Goal: Task Accomplishment & Management: Use online tool/utility

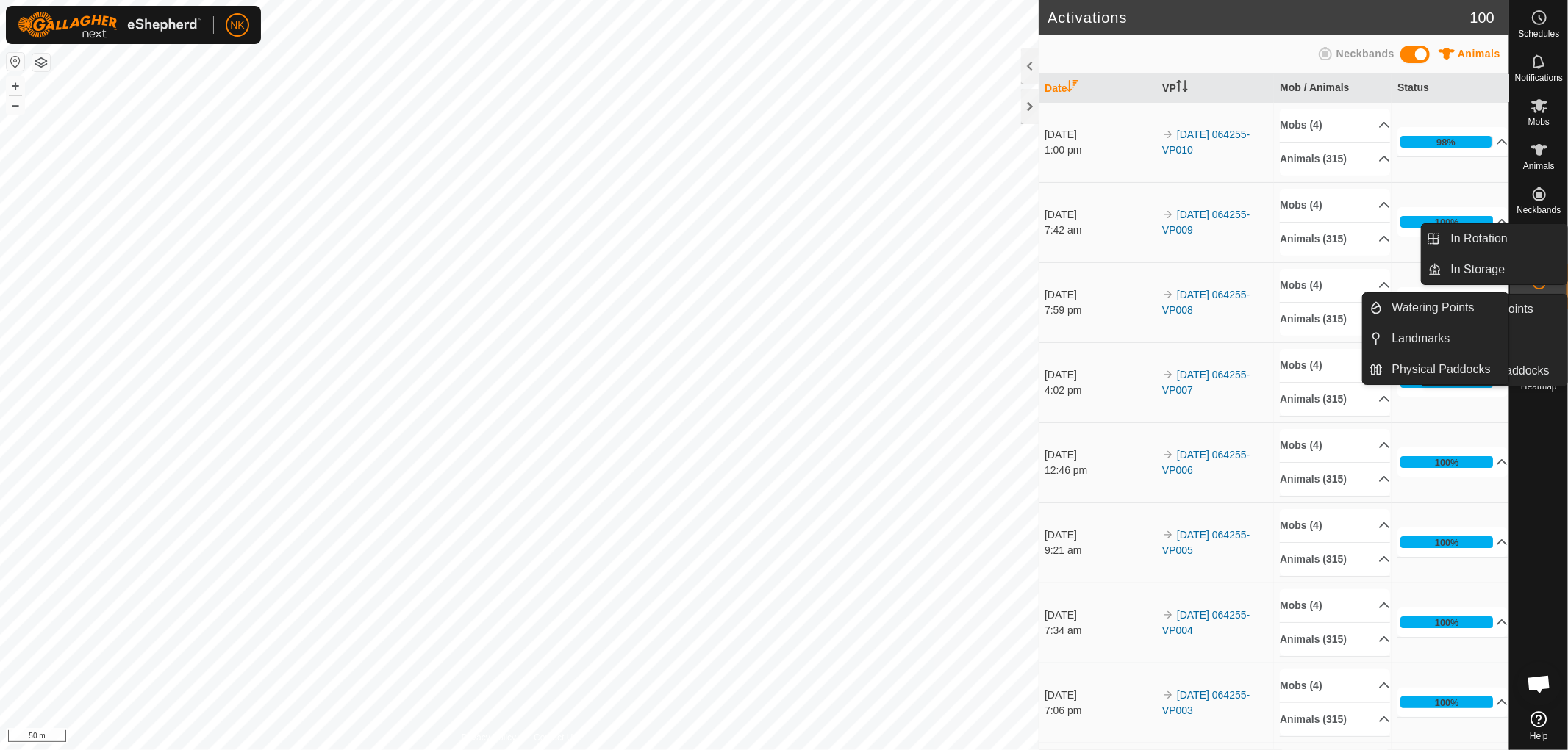
click at [1535, 251] on span "VPs" at bounding box center [1538, 254] width 17 height 9
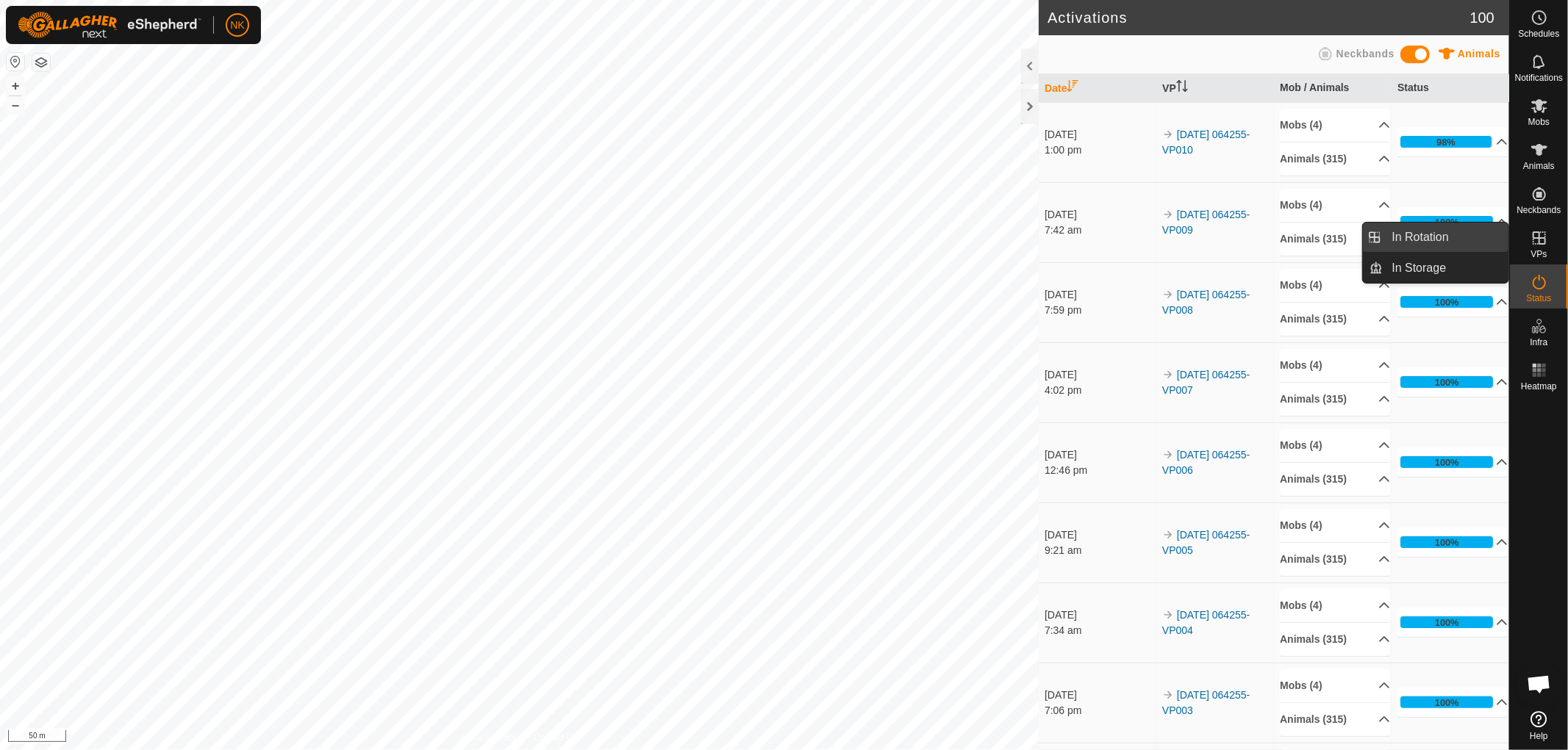
click at [1389, 241] on link "In Rotation" at bounding box center [1446, 237] width 126 height 30
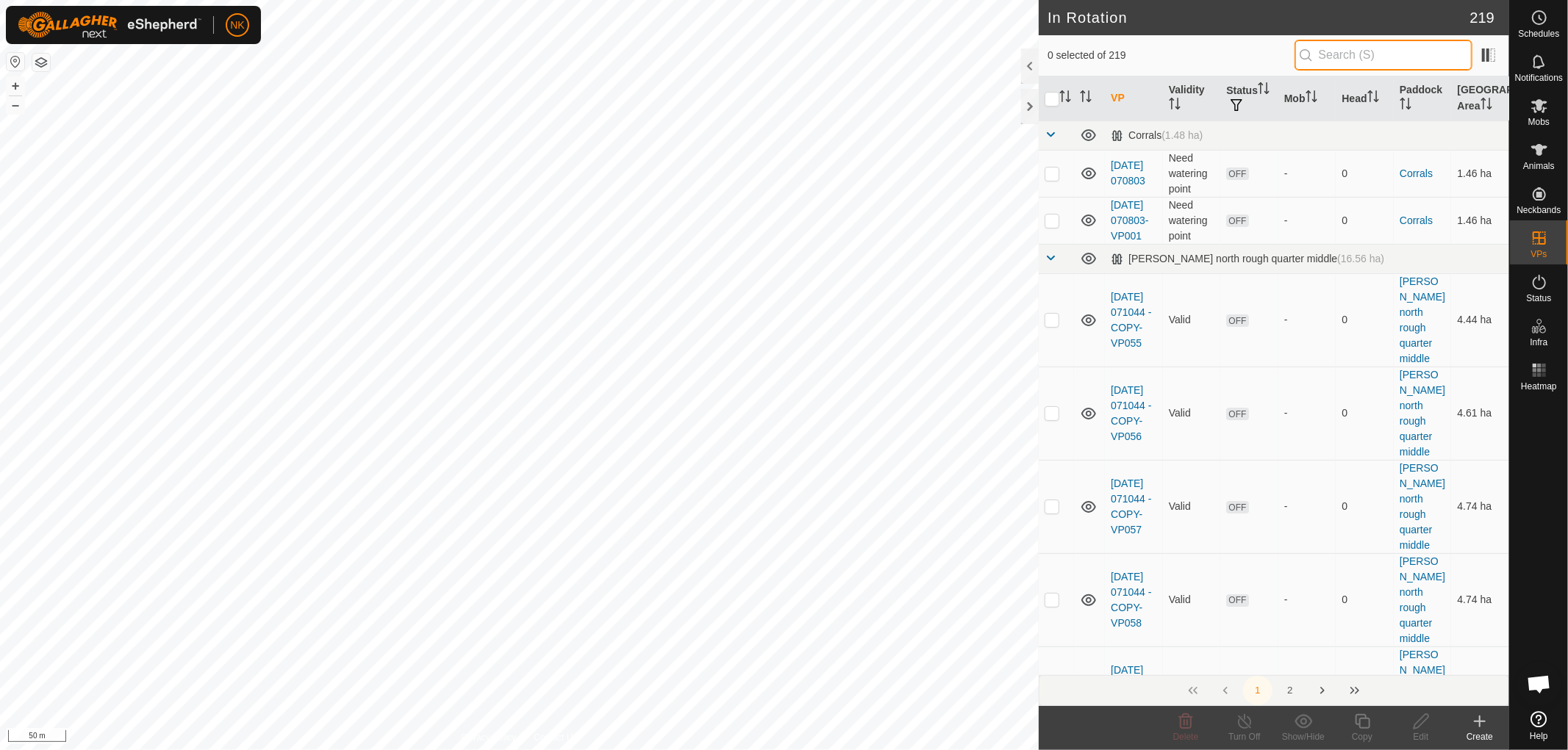
click at [1403, 64] on input "text" at bounding box center [1383, 55] width 178 height 31
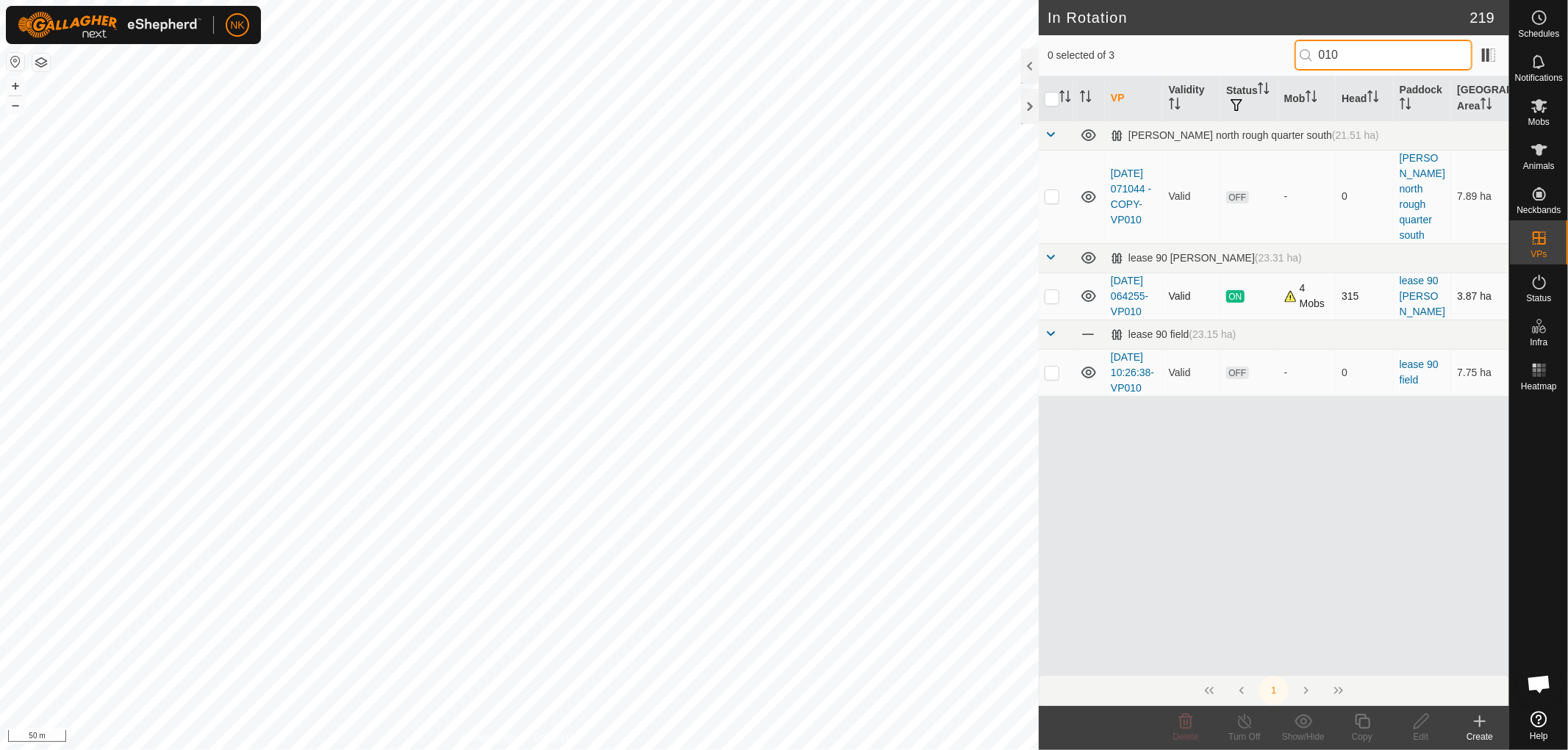
type input "010"
click at [1049, 291] on p-checkbox at bounding box center [1052, 296] width 15 height 12
checkbox input "true"
click at [1368, 731] on div "Copy" at bounding box center [1361, 737] width 59 height 13
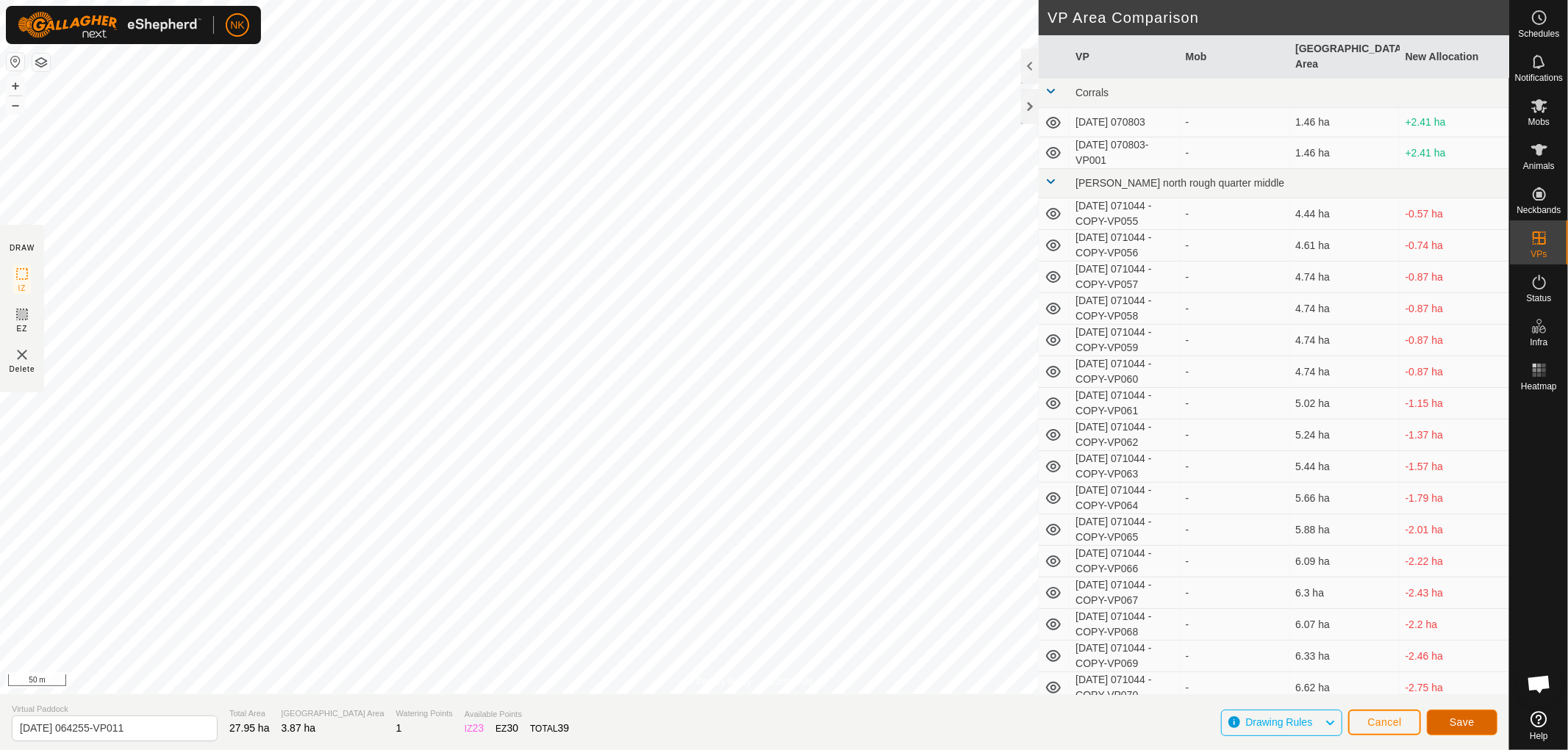
click at [1459, 720] on span "Save" at bounding box center [1462, 722] width 25 height 12
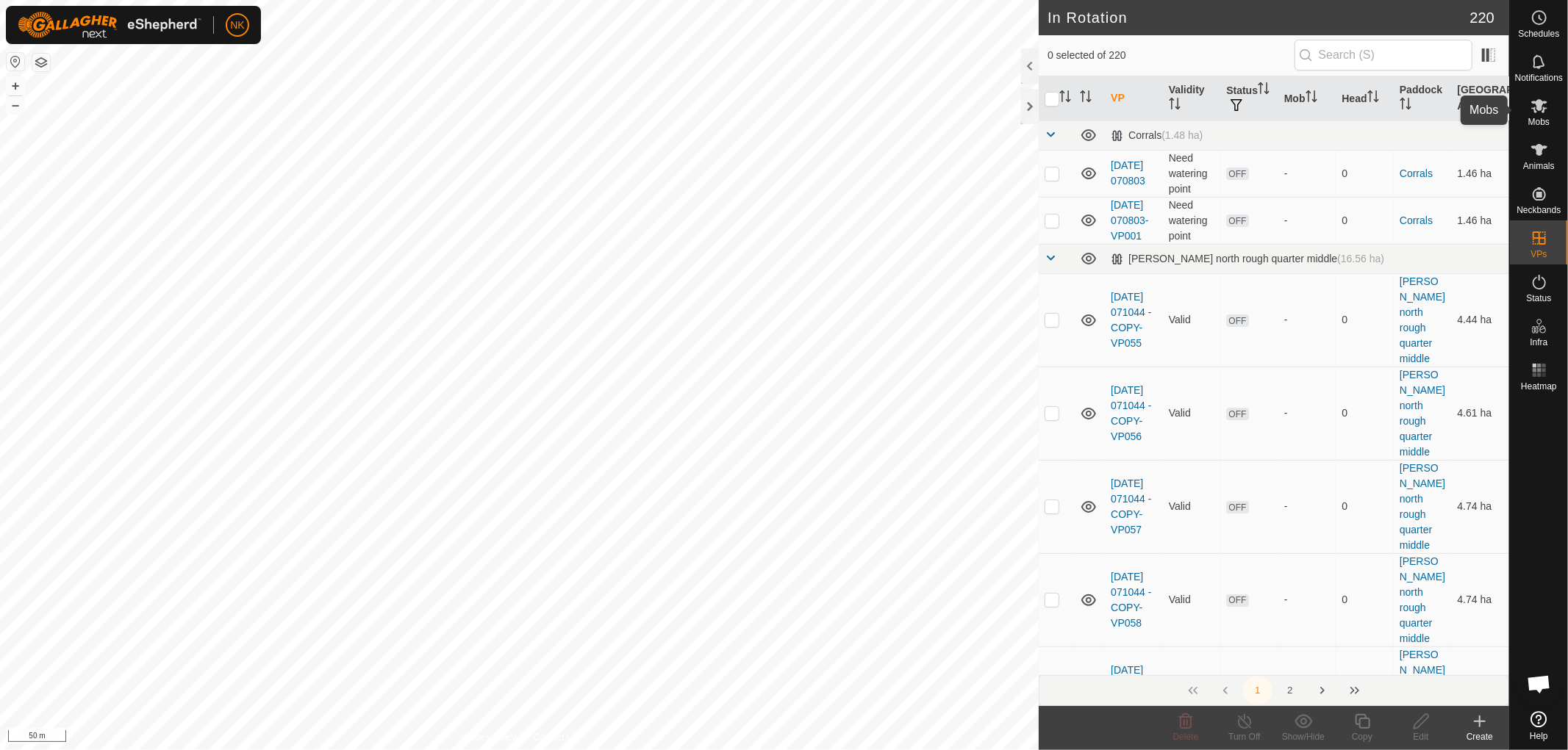
click at [1538, 107] on icon at bounding box center [1539, 106] width 17 height 14
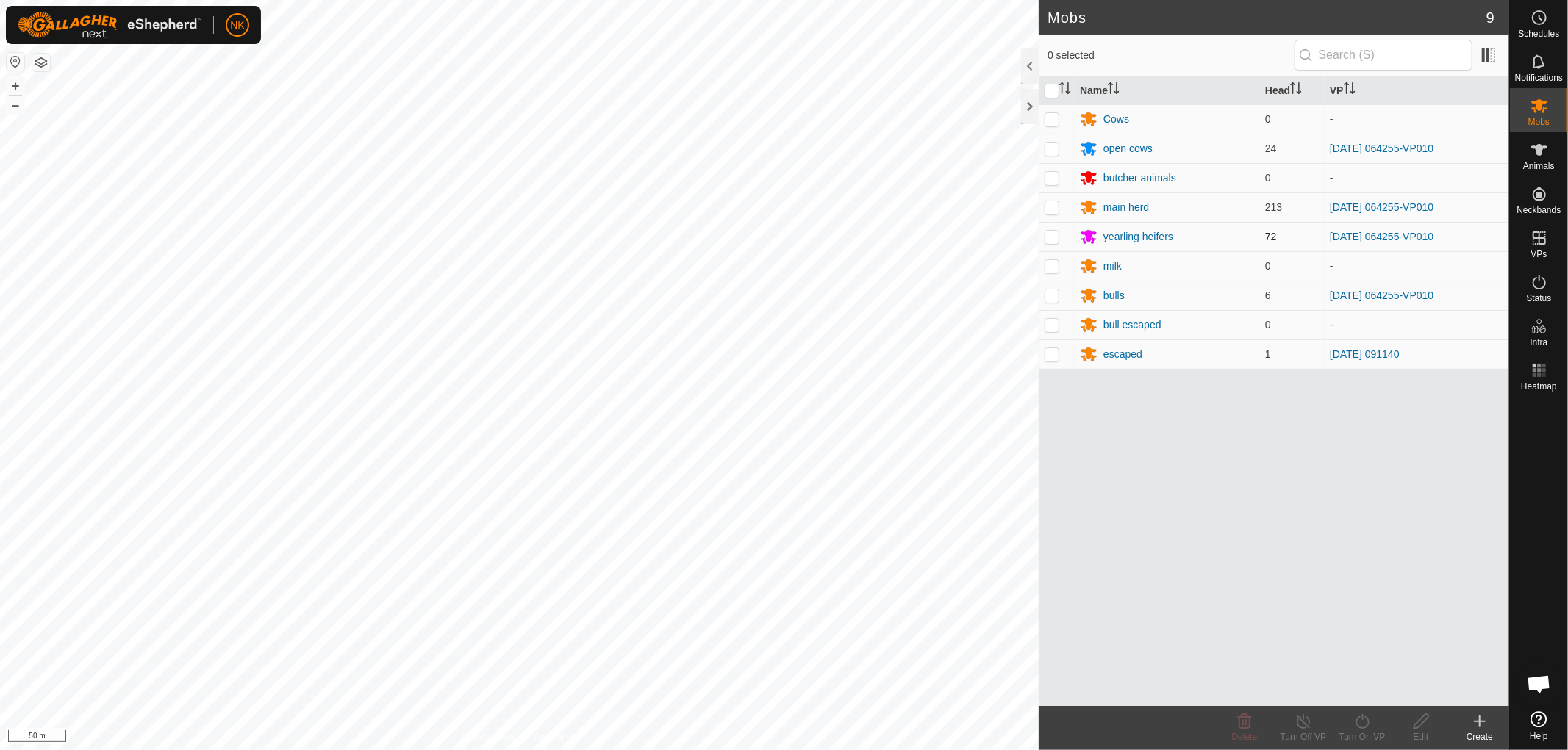
click at [1053, 237] on p-checkbox at bounding box center [1052, 236] width 15 height 12
checkbox input "true"
click at [1049, 177] on p-checkbox at bounding box center [1052, 178] width 15 height 12
click at [1054, 179] on p-checkbox at bounding box center [1052, 178] width 15 height 12
checkbox input "false"
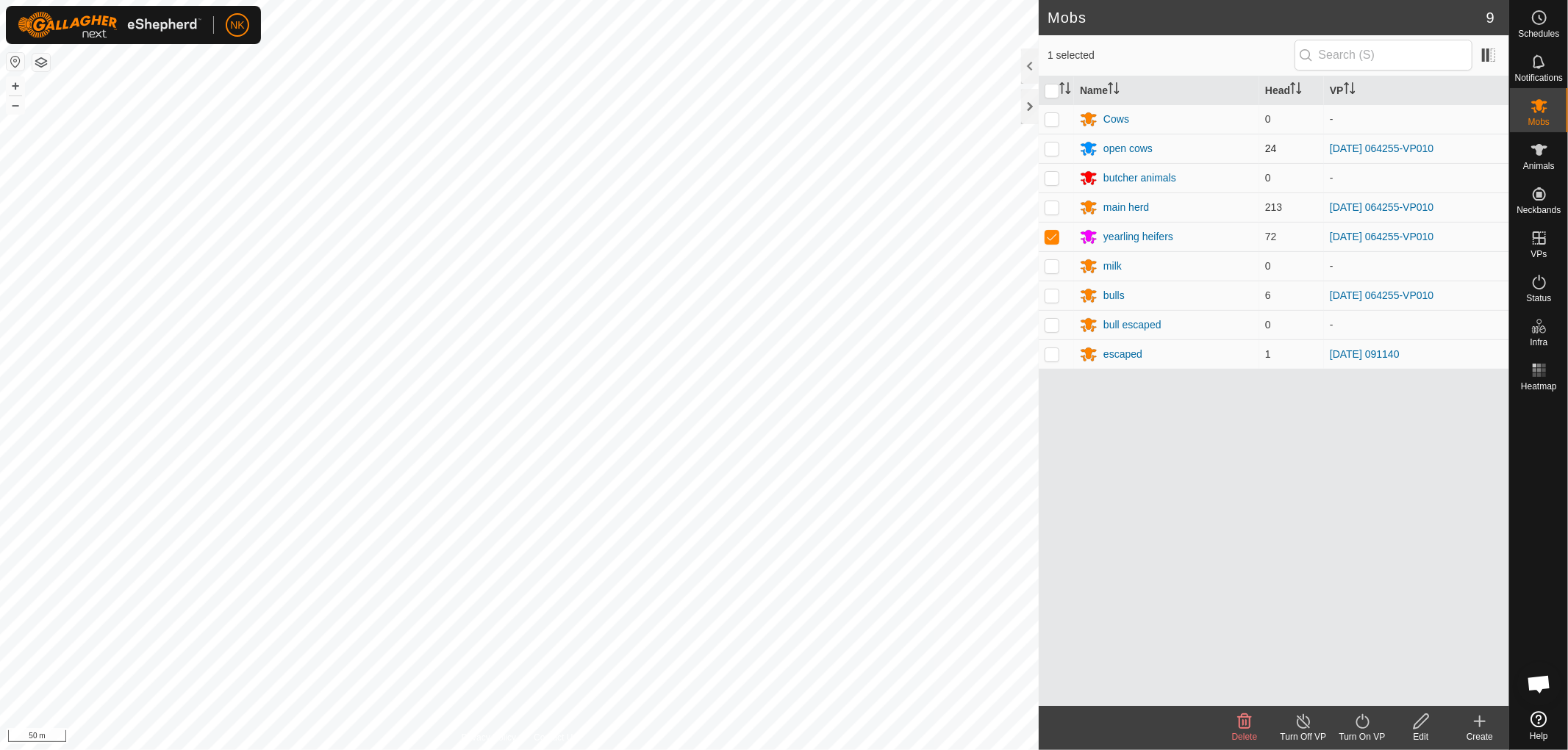
click at [1054, 143] on p-checkbox at bounding box center [1052, 148] width 15 height 12
checkbox input "true"
click at [1052, 210] on p-checkbox at bounding box center [1052, 207] width 15 height 12
checkbox input "true"
click at [1054, 298] on p-checkbox at bounding box center [1052, 295] width 15 height 12
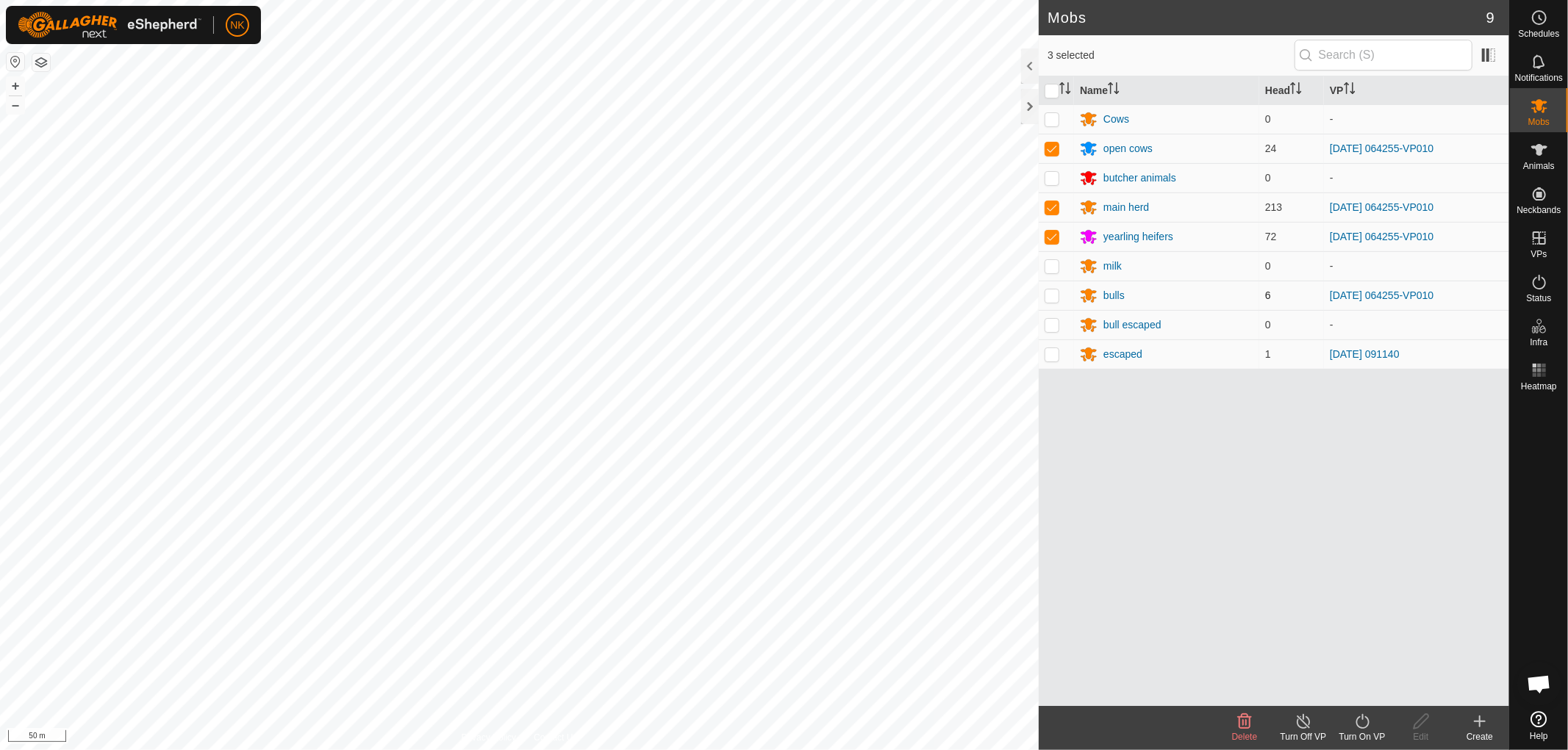
checkbox input "true"
click at [1362, 727] on icon at bounding box center [1362, 721] width 18 height 17
click at [1359, 700] on link "Now" at bounding box center [1406, 689] width 146 height 30
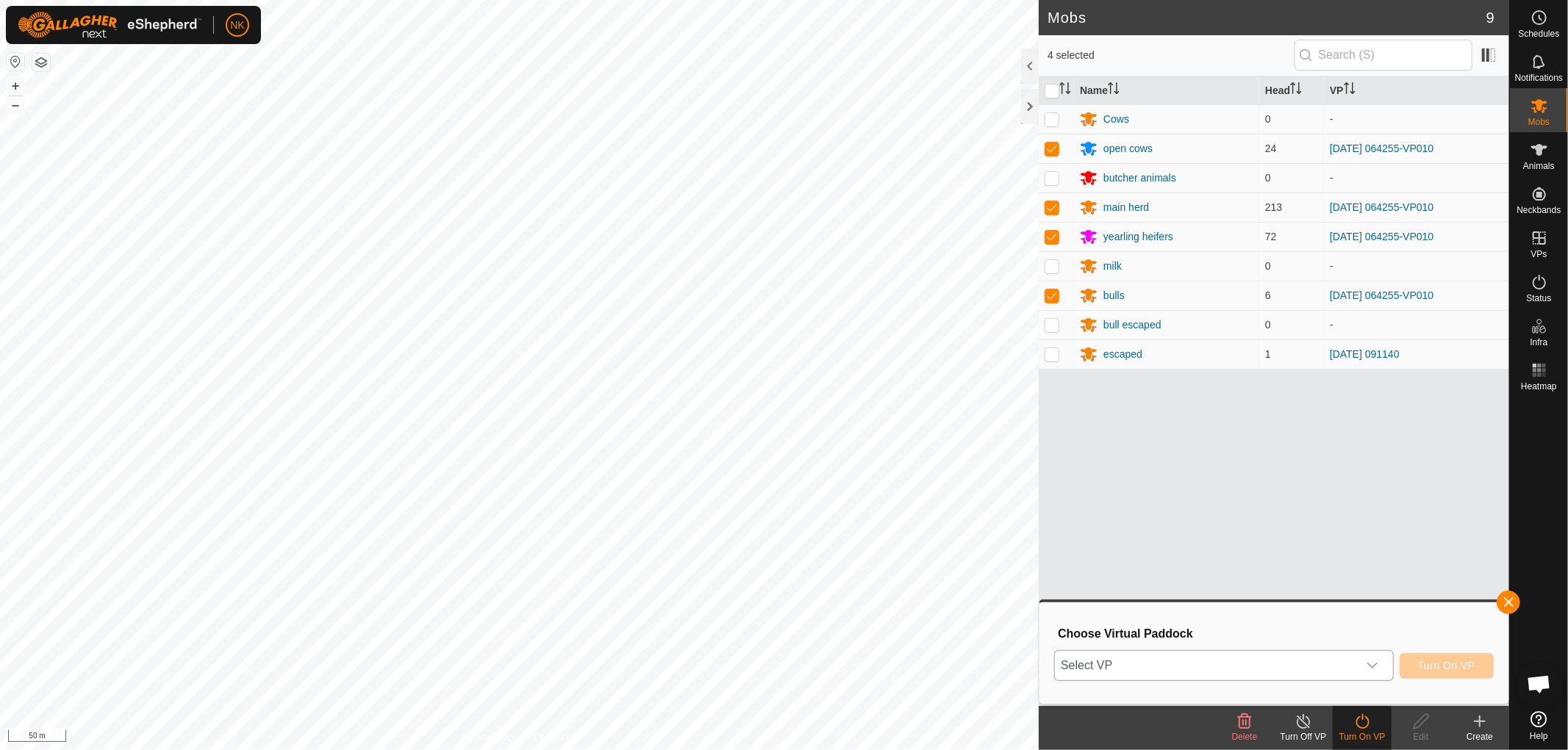
click at [1341, 655] on span "Select VP" at bounding box center [1206, 666] width 303 height 30
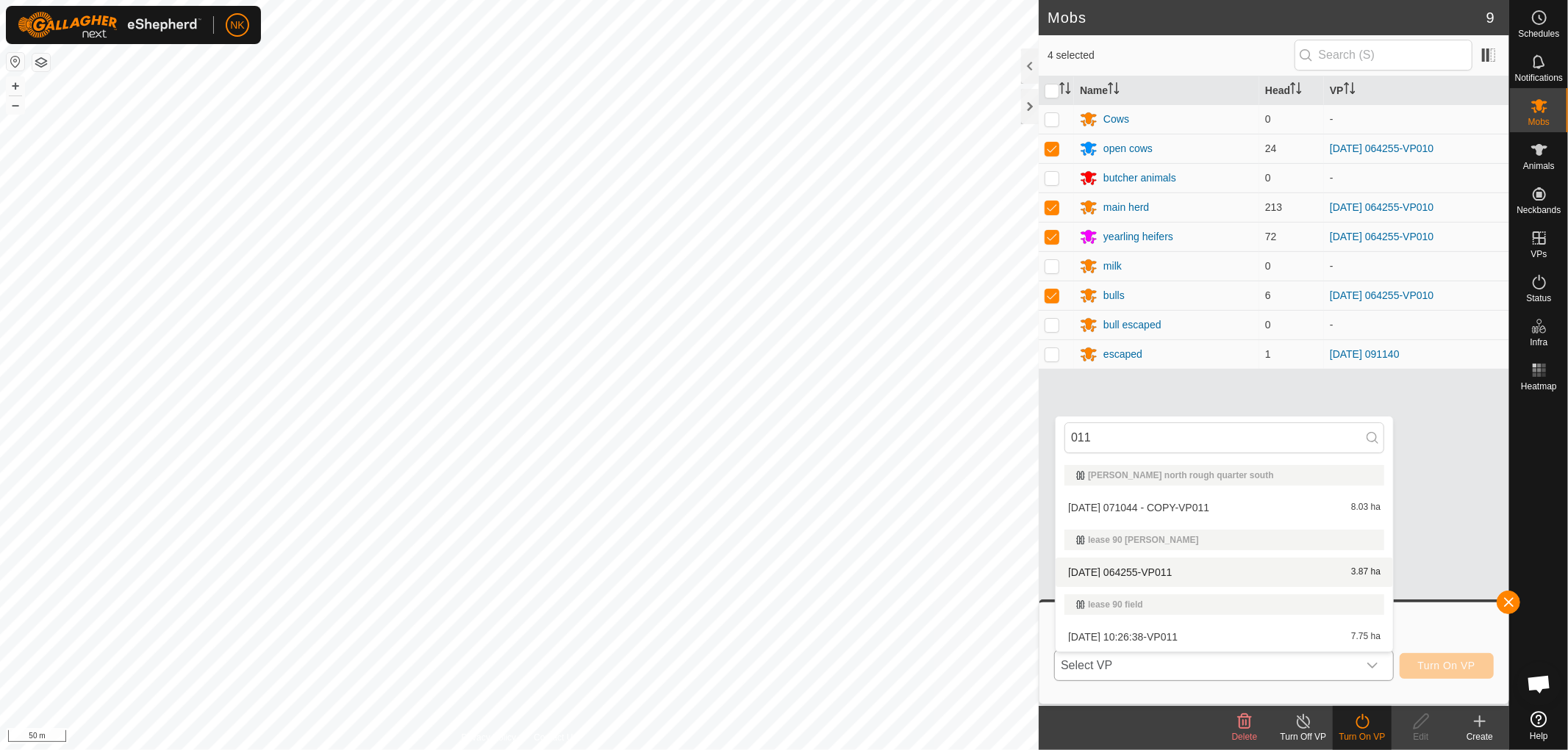
type input "011"
click at [1177, 567] on li "[DATE] 064255-VP011 3.87 ha" at bounding box center [1225, 572] width 338 height 30
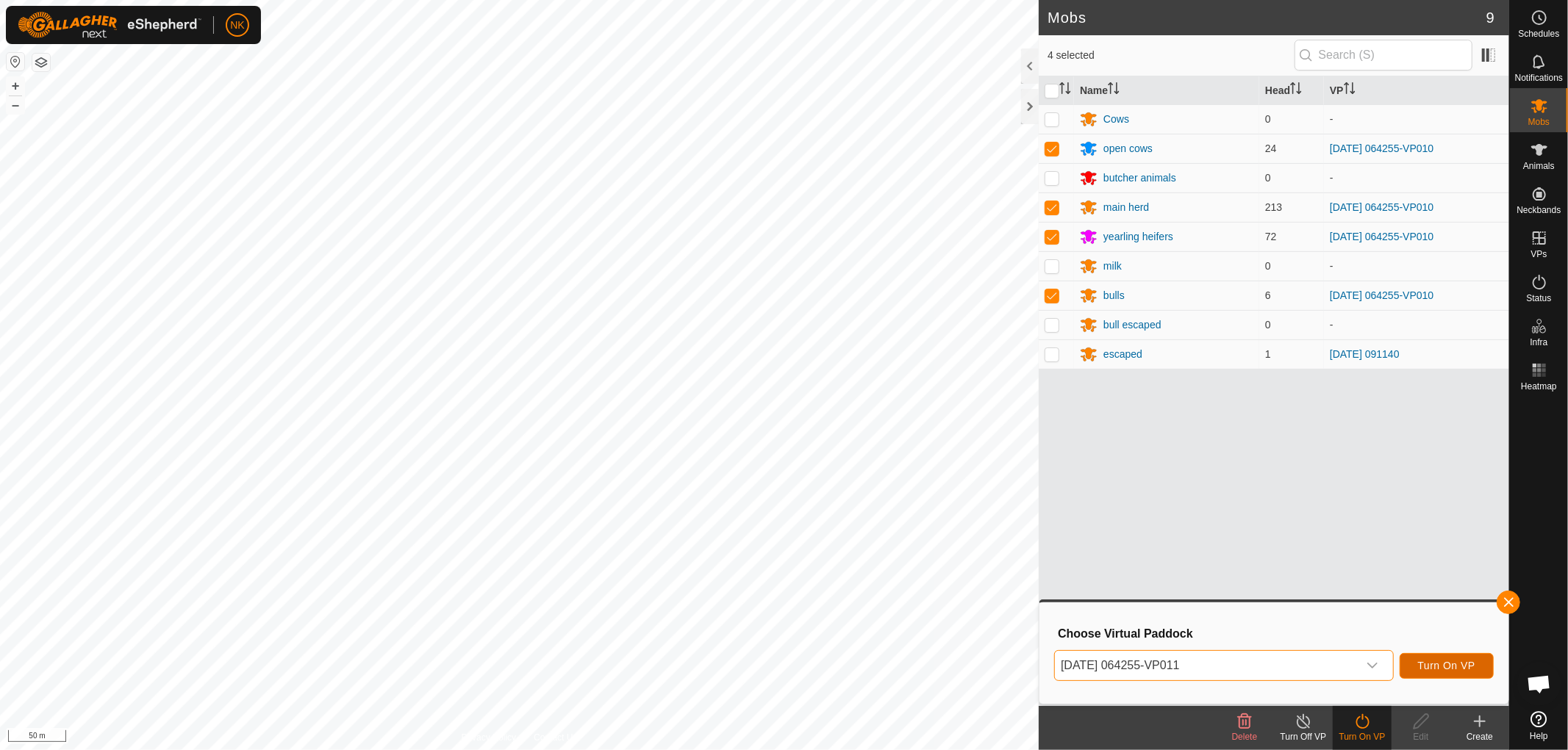
click at [1441, 657] on button "Turn On VP" at bounding box center [1446, 666] width 94 height 26
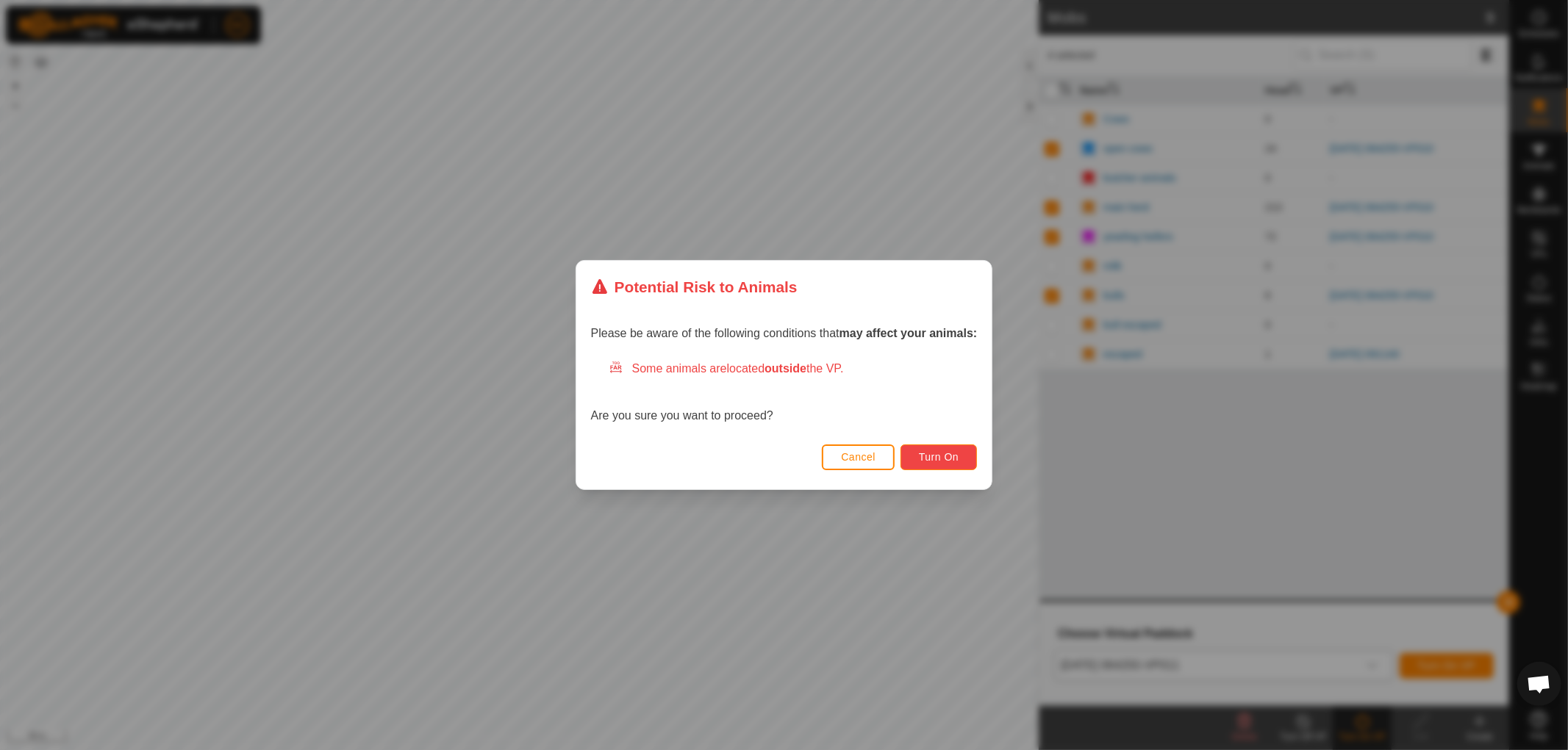
click at [953, 461] on span "Turn On" at bounding box center [938, 456] width 40 height 12
